Goal: Transaction & Acquisition: Purchase product/service

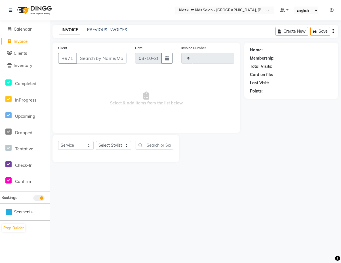
select select "service"
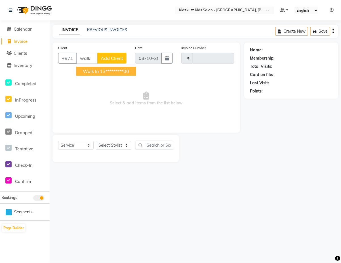
click at [125, 72] on ngb-highlight "13*********00" at bounding box center [114, 71] width 29 height 6
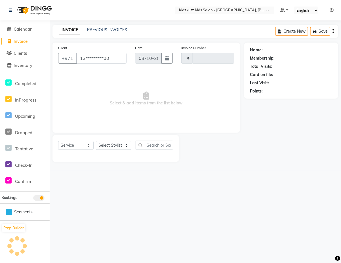
type input "13*********00"
click at [122, 148] on select "Select Stylist Aris Barber6 Chami Mr. Marwan Sales [PERSON_NAME] [PERSON_NAME]" at bounding box center [113, 145] width 35 height 9
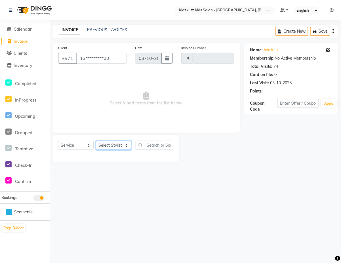
select select "84879"
click at [96, 141] on select "Select Stylist Aris Barber6 Chami Mr. Marwan Sales [PERSON_NAME] [PERSON_NAME]" at bounding box center [113, 145] width 35 height 9
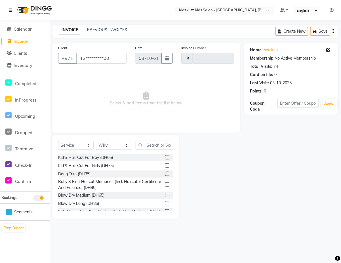
click at [165, 157] on label at bounding box center [167, 157] width 4 height 4
click at [165, 157] on input "checkbox" at bounding box center [167, 158] width 4 height 4
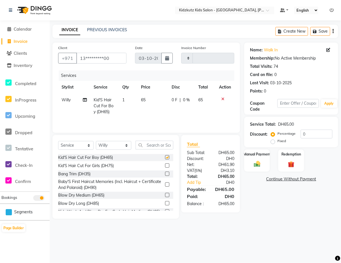
checkbox input "false"
click at [258, 166] on img at bounding box center [257, 164] width 11 height 8
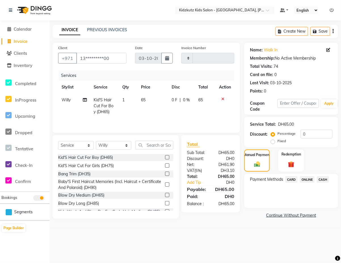
click at [292, 179] on span "CARD" at bounding box center [292, 179] width 12 height 7
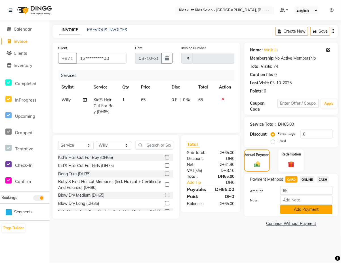
click at [301, 209] on button "Add Payment" at bounding box center [306, 209] width 52 height 9
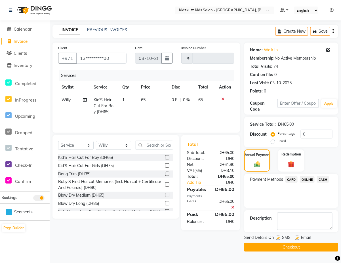
click at [307, 250] on button "Checkout" at bounding box center [291, 247] width 94 height 9
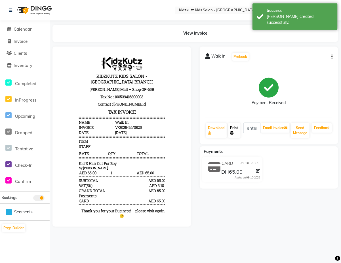
click at [235, 129] on link "Print" at bounding box center [234, 130] width 12 height 15
